Goal: Find specific page/section: Locate item on page

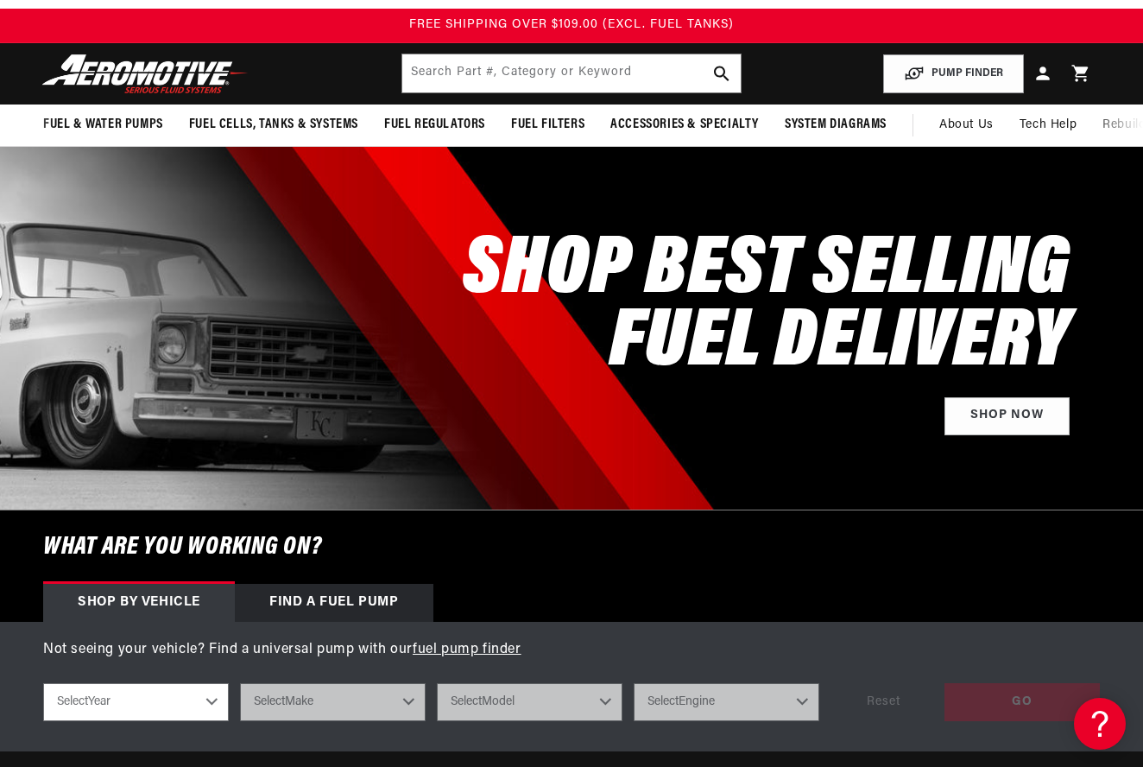
scroll to position [20, 0]
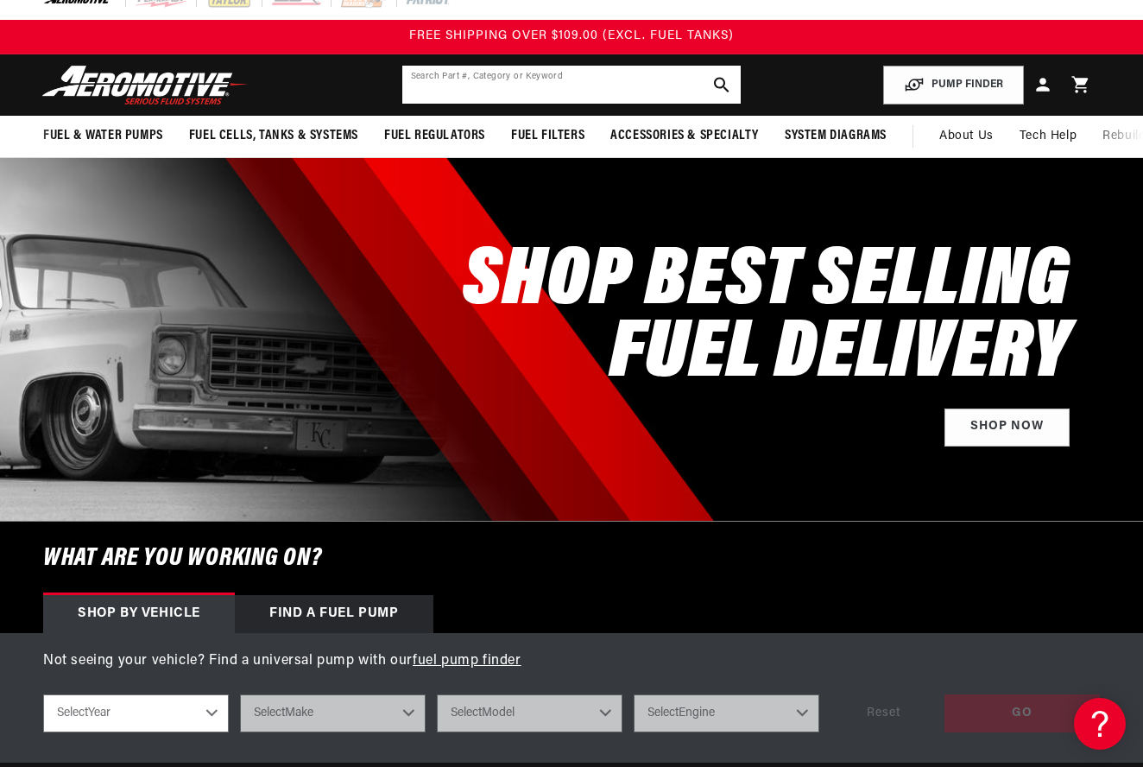
click at [478, 89] on input "text" at bounding box center [571, 85] width 339 height 38
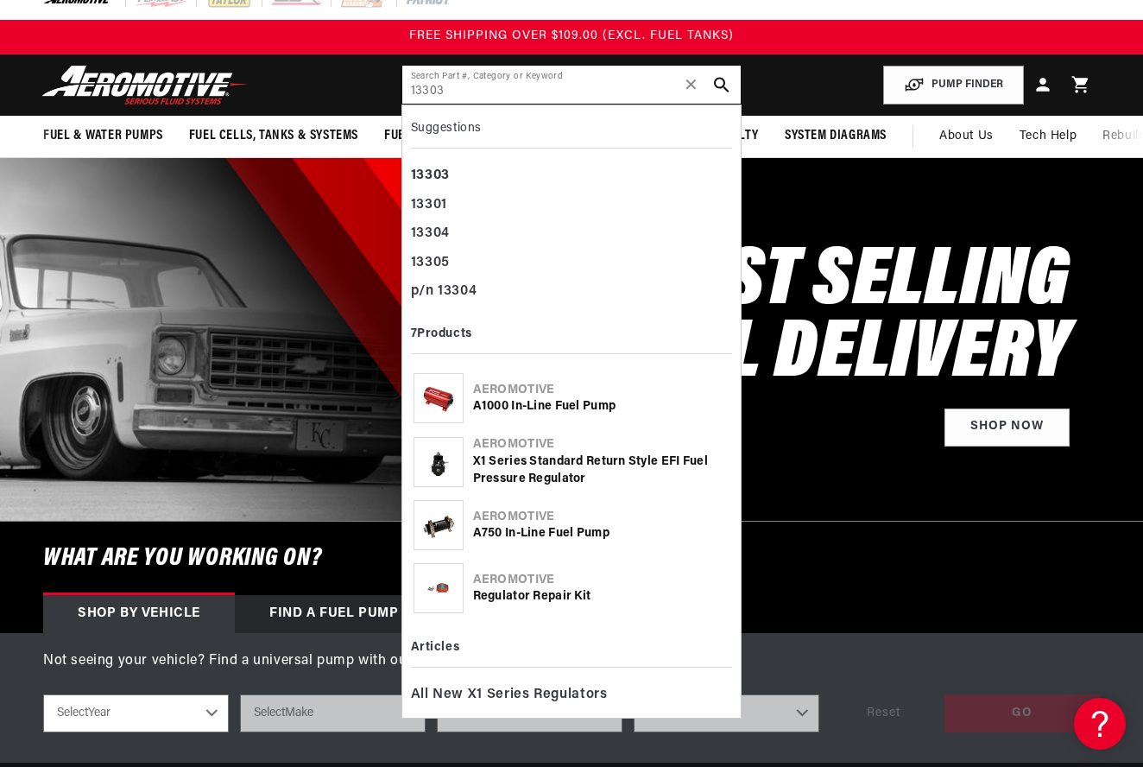
type input "13303"
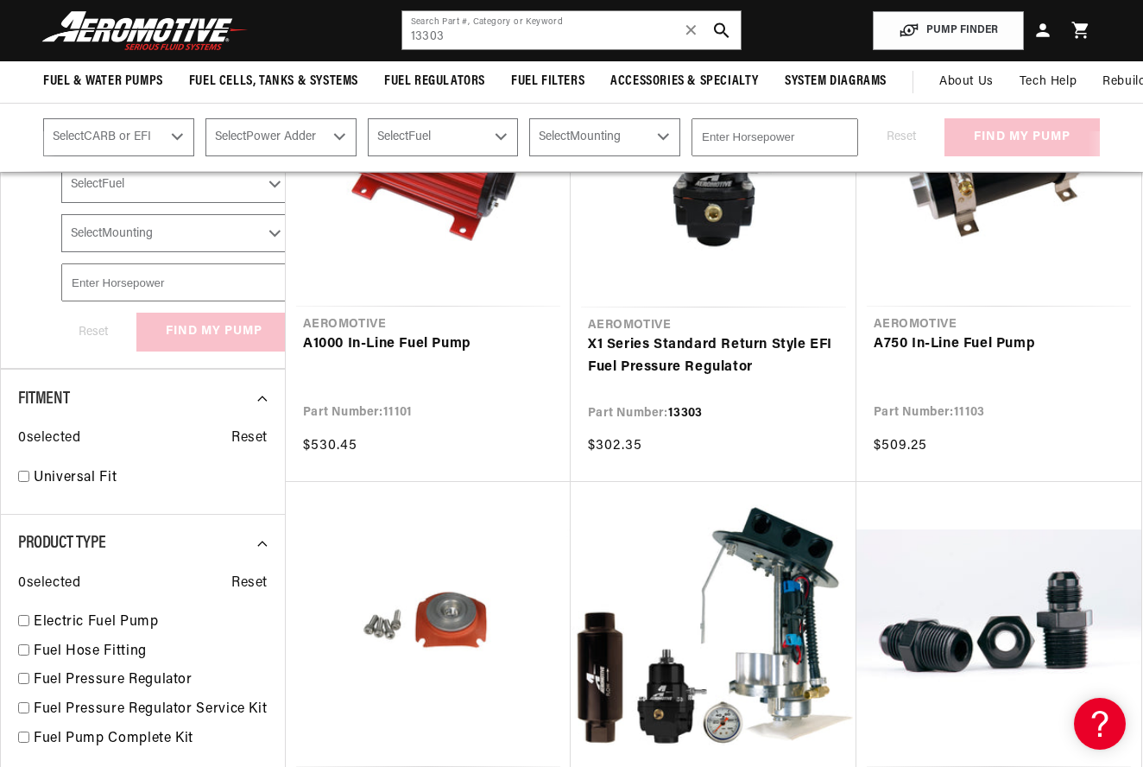
scroll to position [346, 0]
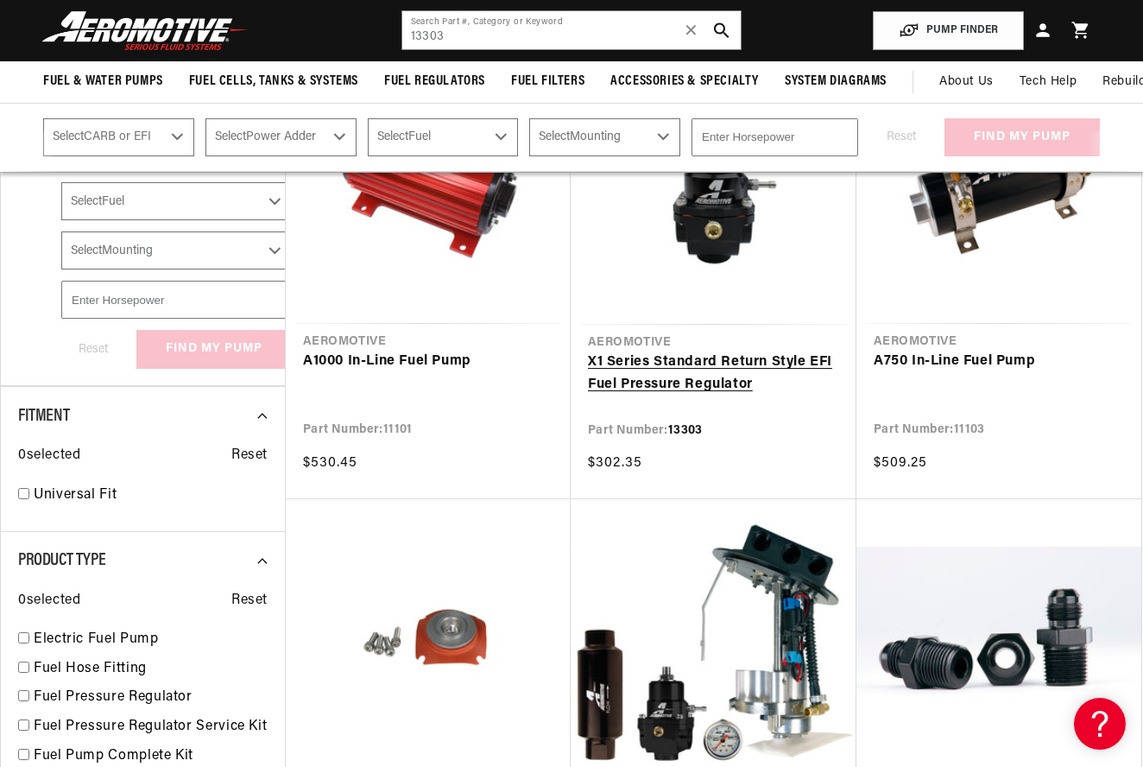
click at [674, 381] on link "X1 Series Standard Return Style EFI Fuel Pressure Regulator" at bounding box center [713, 374] width 251 height 44
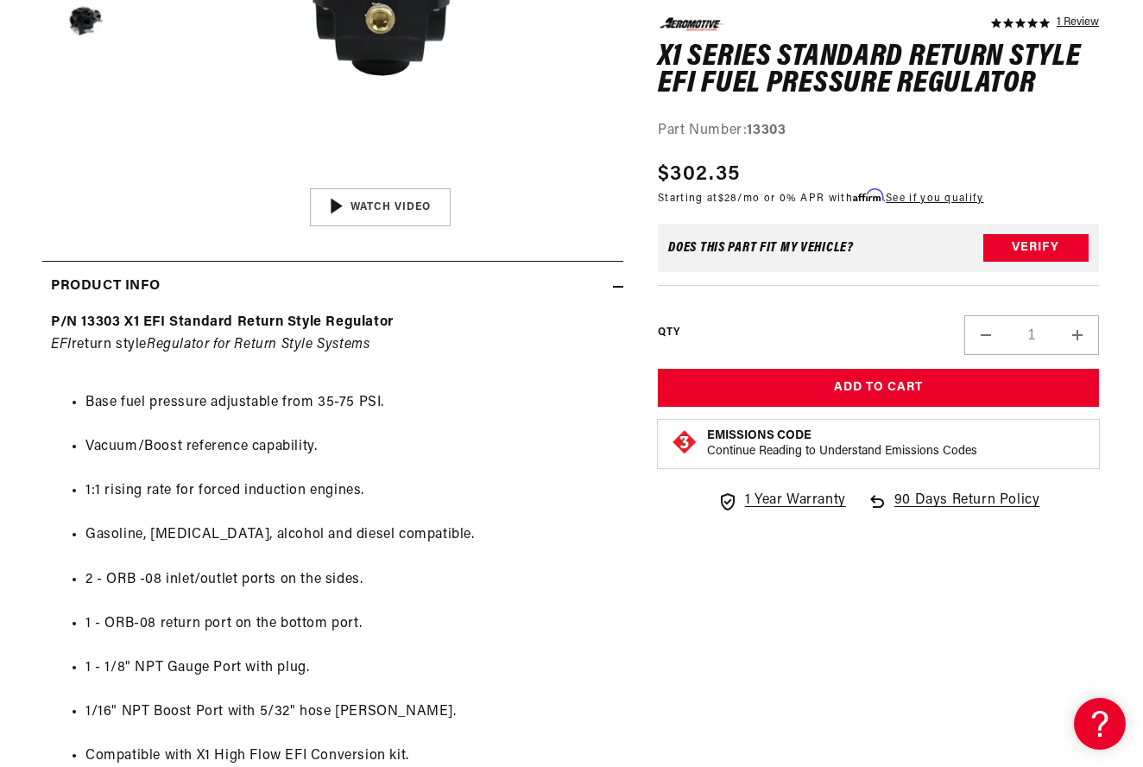
scroll to position [562, 1]
